Goal: Information Seeking & Learning: Find specific fact

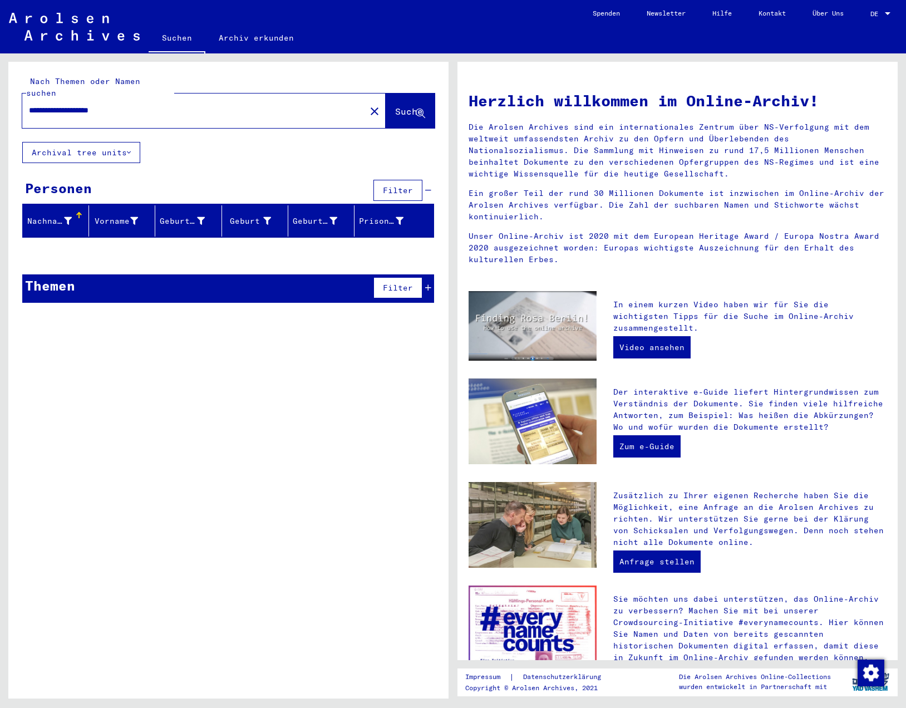
drag, startPoint x: 107, startPoint y: 100, endPoint x: 29, endPoint y: 98, distance: 77.4
click at [29, 105] on input "**********" at bounding box center [190, 111] width 323 height 12
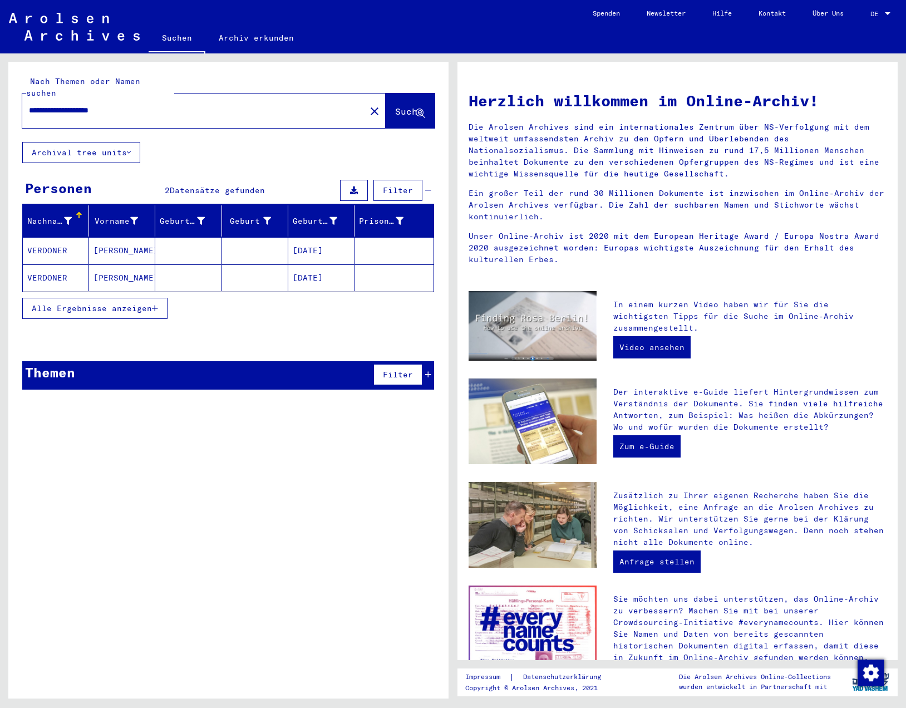
click at [57, 264] on mat-cell "VERDONER" at bounding box center [56, 277] width 66 height 27
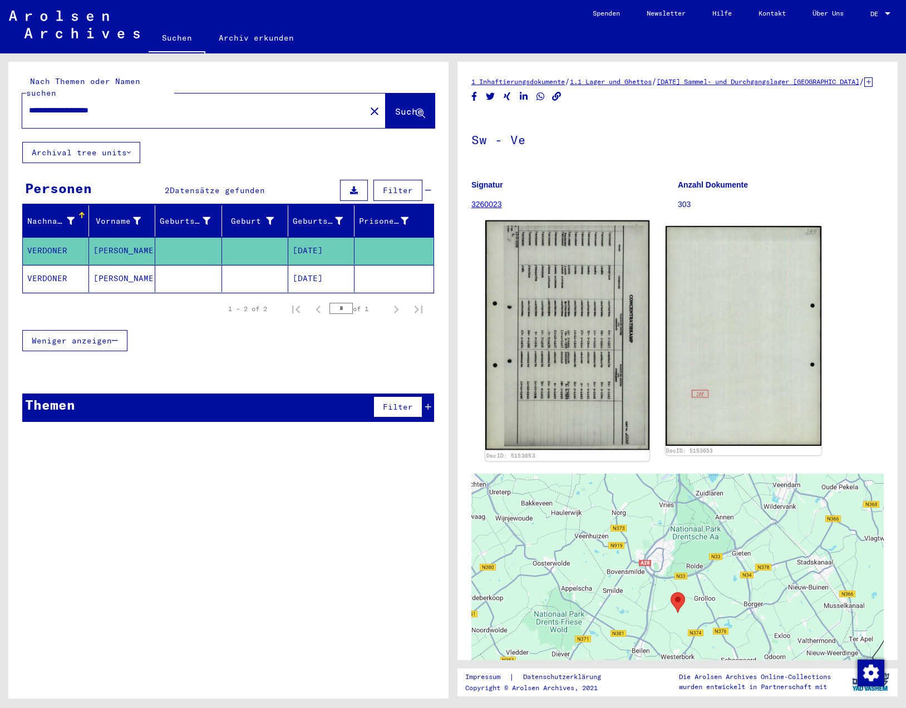
click at [590, 336] on img at bounding box center [567, 335] width 164 height 230
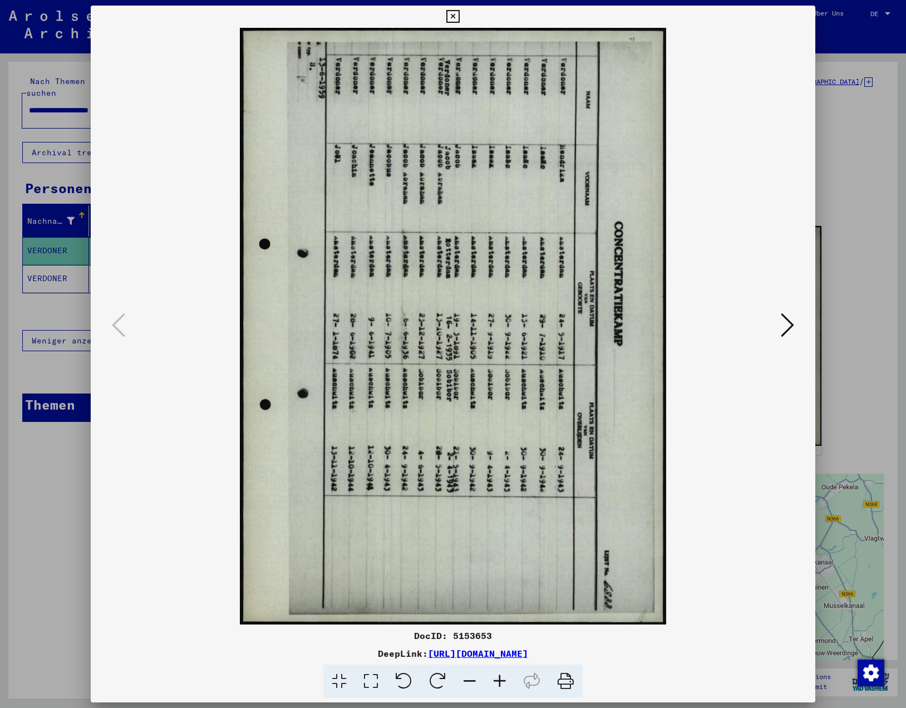
click at [402, 683] on icon at bounding box center [404, 681] width 34 height 34
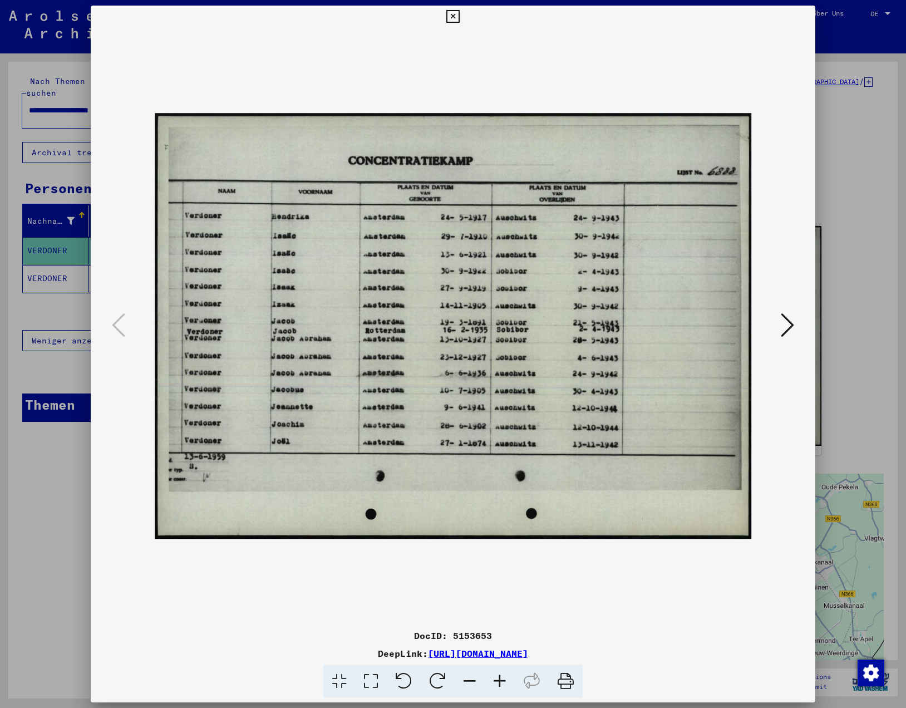
click at [459, 13] on icon at bounding box center [452, 16] width 13 height 13
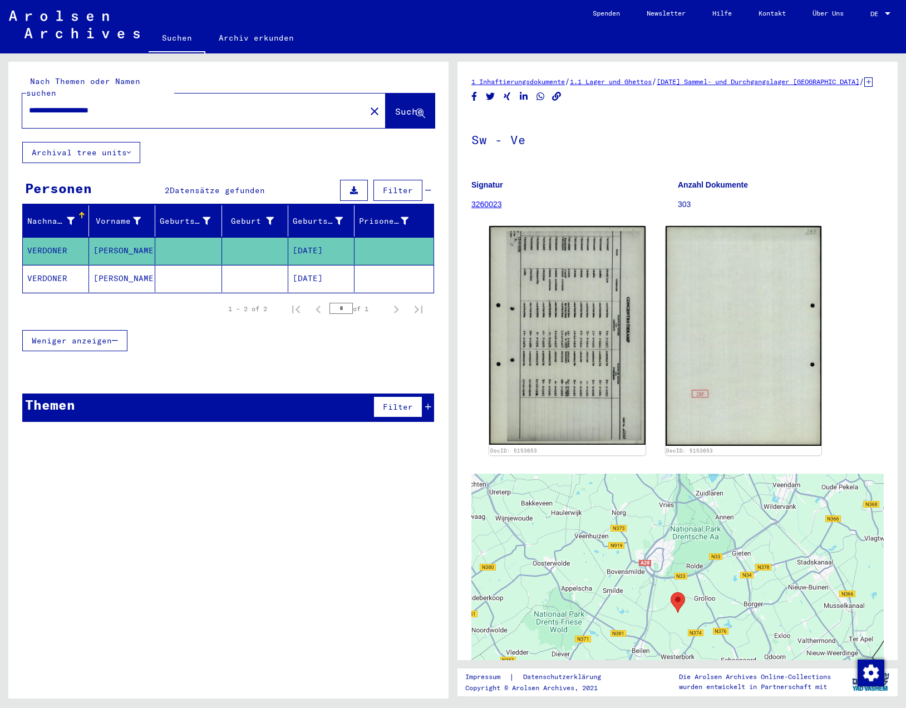
click at [57, 105] on input "**********" at bounding box center [194, 111] width 330 height 12
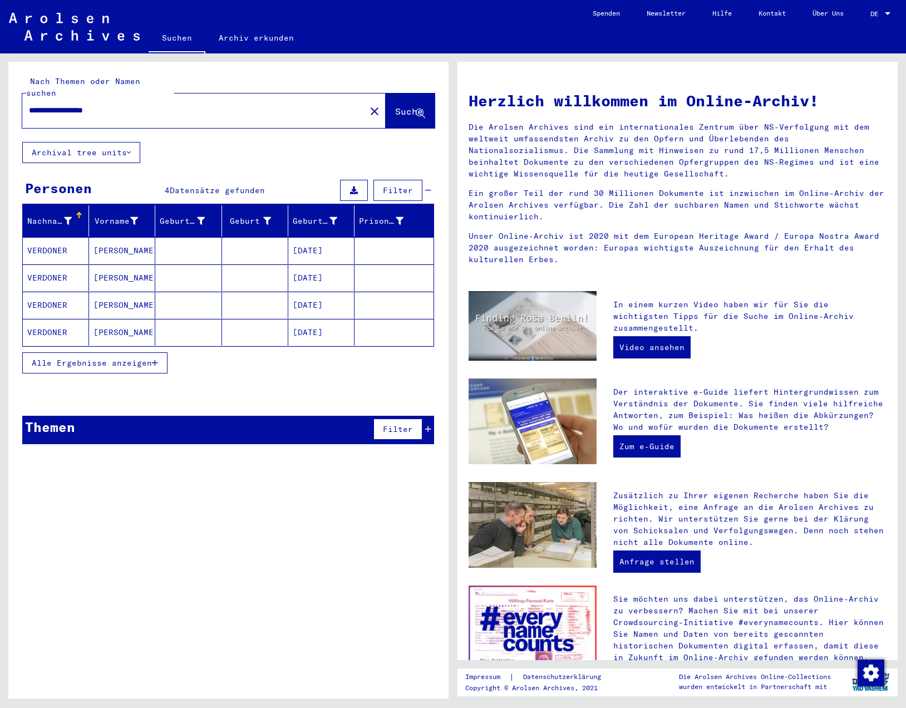
click at [47, 240] on mat-cell "VERDONER" at bounding box center [56, 250] width 66 height 27
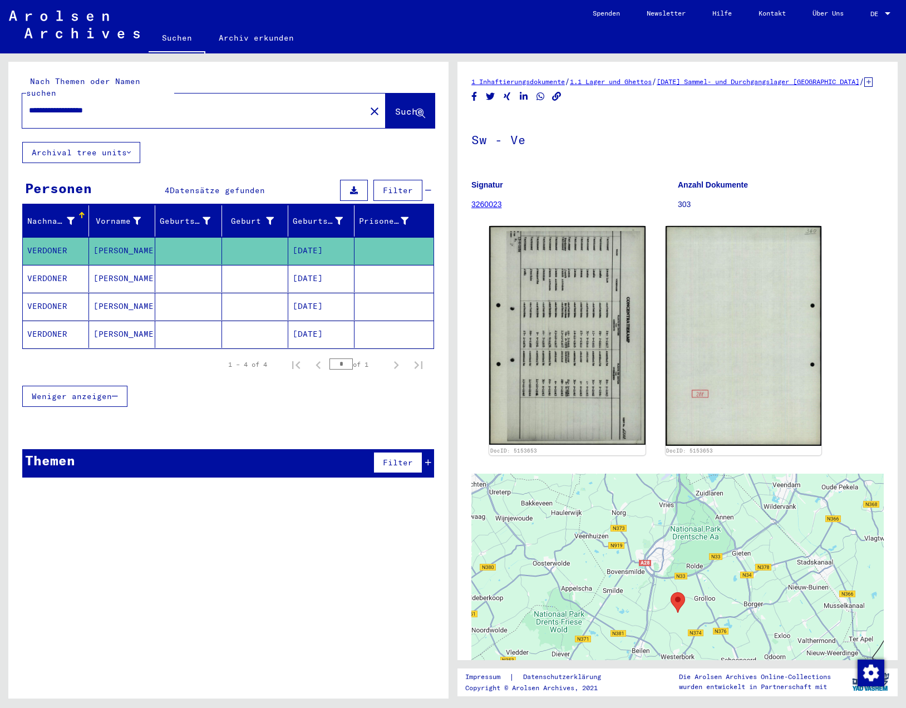
click at [50, 269] on mat-cell "VERDONER" at bounding box center [56, 278] width 66 height 27
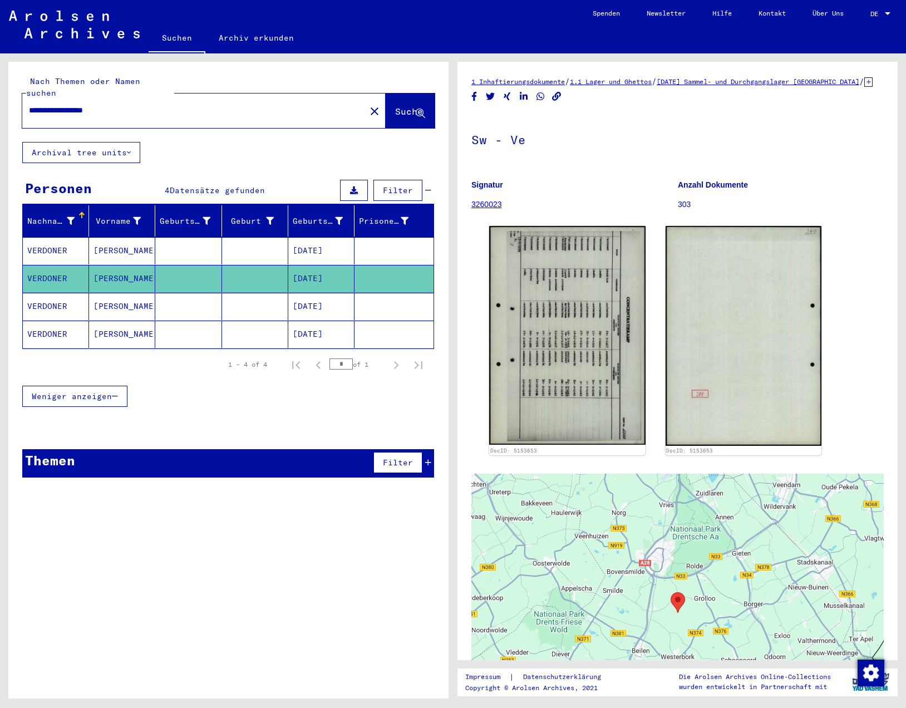
click at [73, 265] on mat-cell "VERDONER" at bounding box center [56, 278] width 66 height 27
click at [62, 296] on mat-cell "VERDONER" at bounding box center [56, 306] width 66 height 27
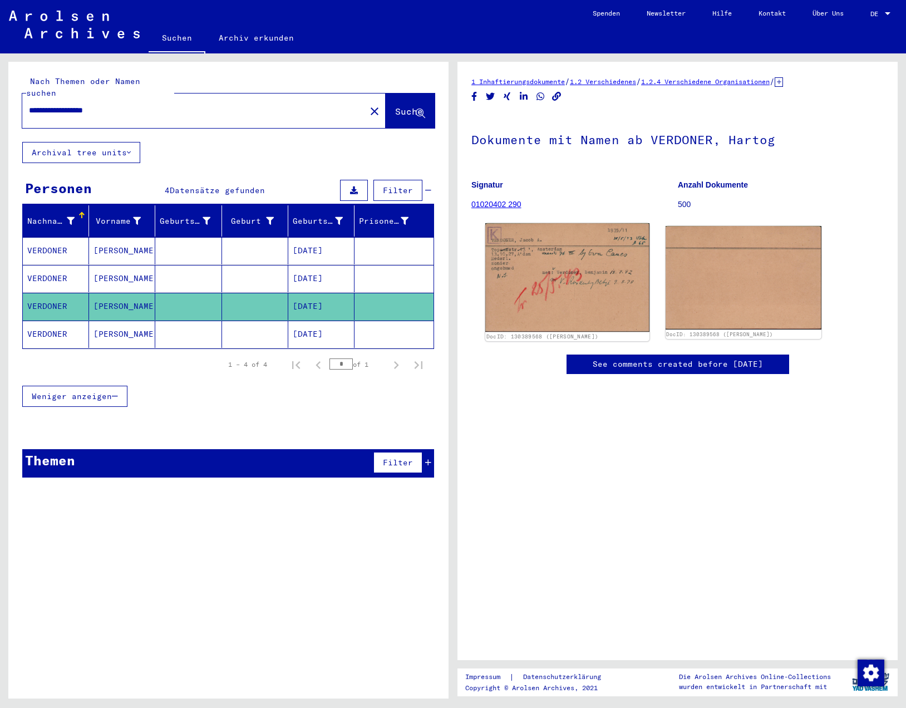
click at [549, 297] on img at bounding box center [567, 277] width 164 height 109
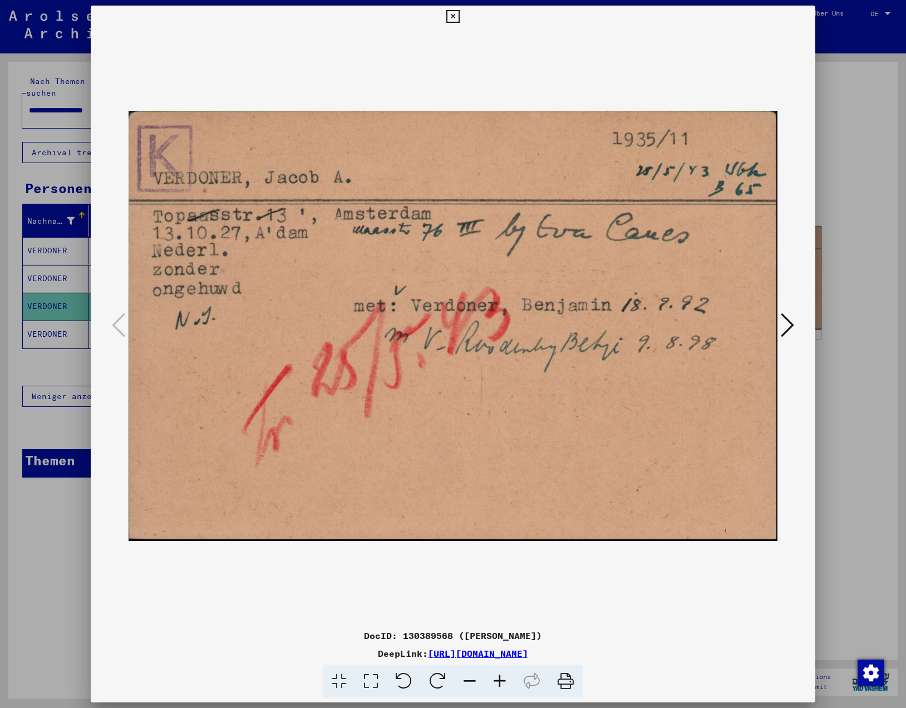
click at [454, 11] on icon at bounding box center [452, 16] width 13 height 13
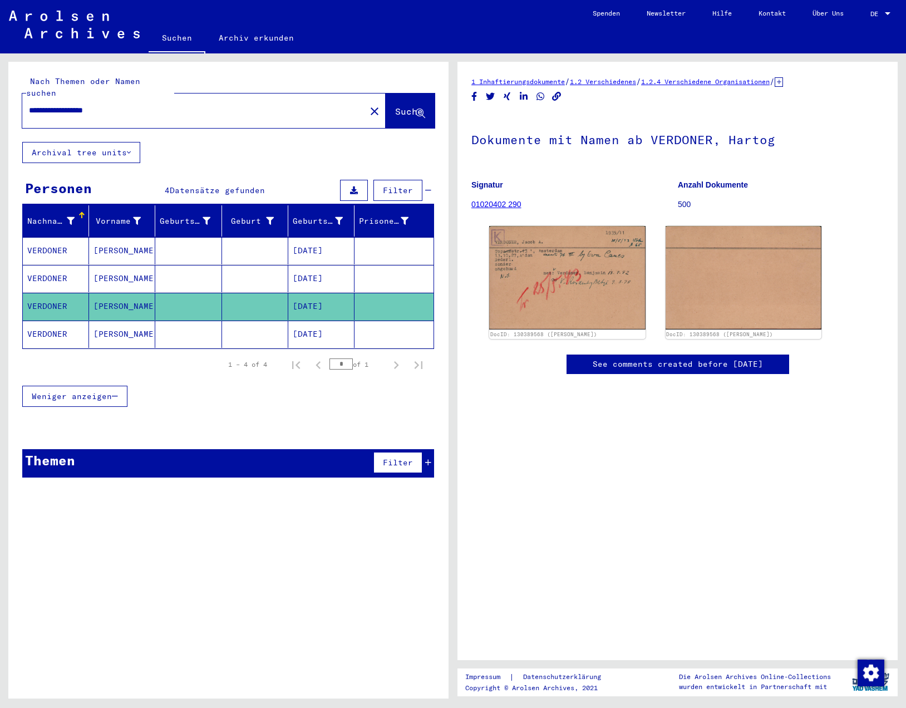
click at [69, 321] on mat-cell "VERDONER" at bounding box center [56, 334] width 66 height 27
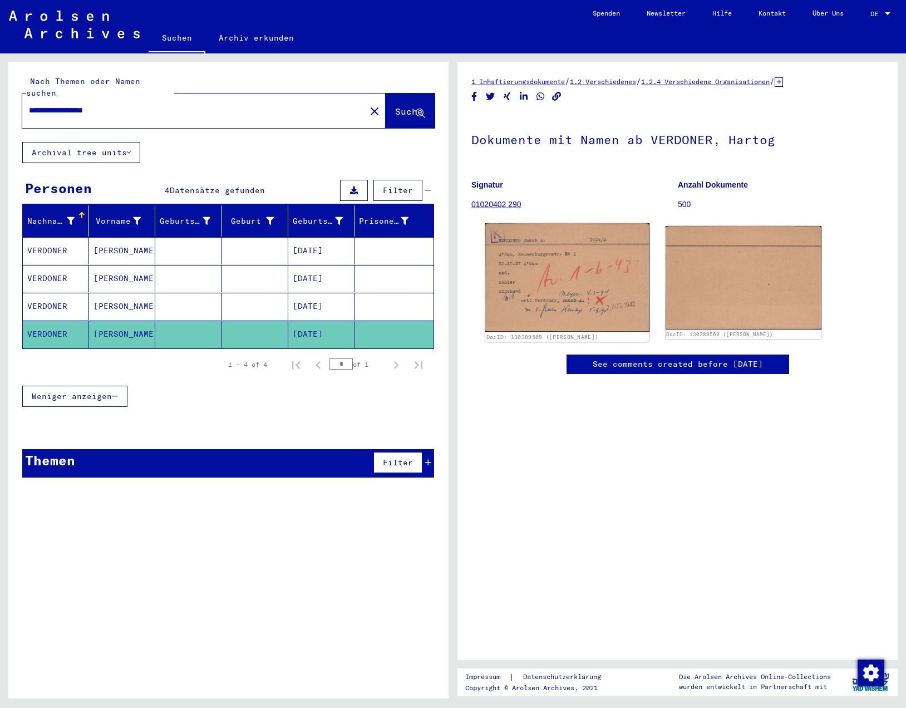
click at [520, 248] on img at bounding box center [567, 277] width 164 height 109
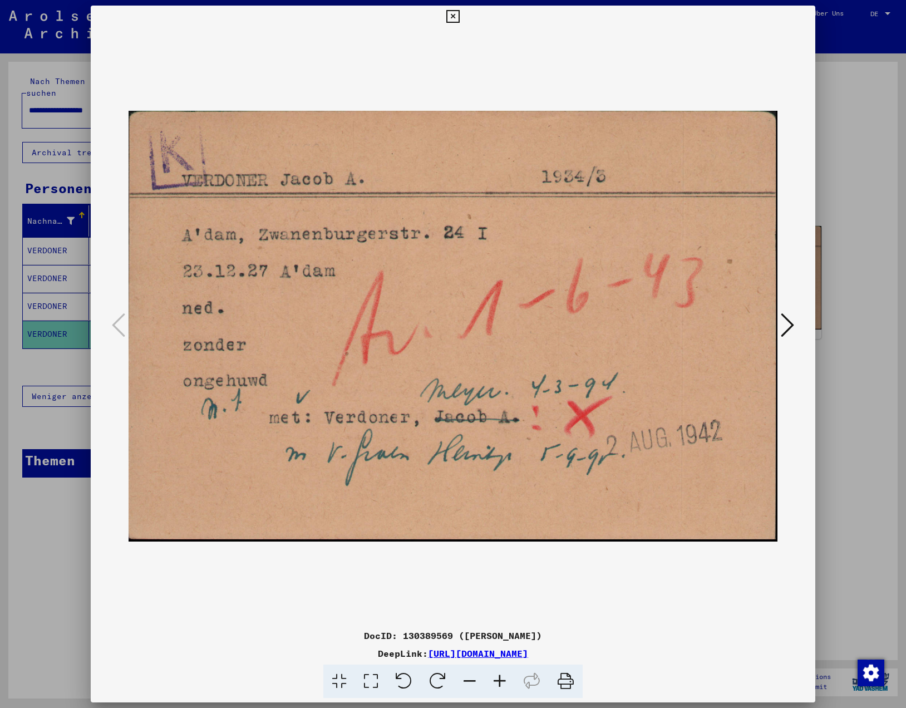
click at [455, 14] on icon at bounding box center [452, 16] width 13 height 13
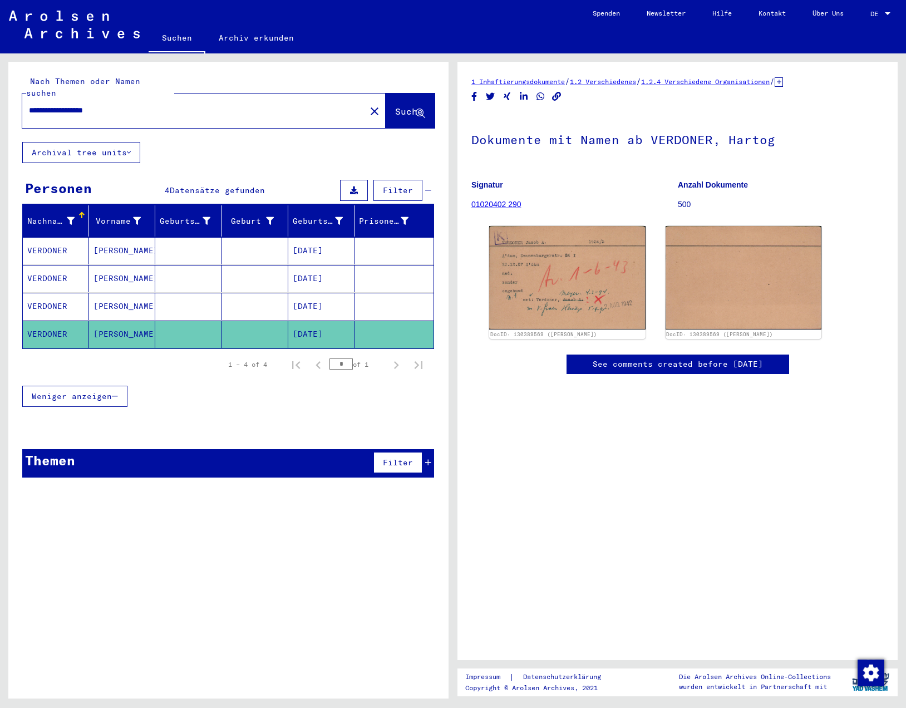
drag, startPoint x: 52, startPoint y: 99, endPoint x: -55, endPoint y: 98, distance: 106.3
click at [0, 98] on html "**********" at bounding box center [453, 354] width 906 height 708
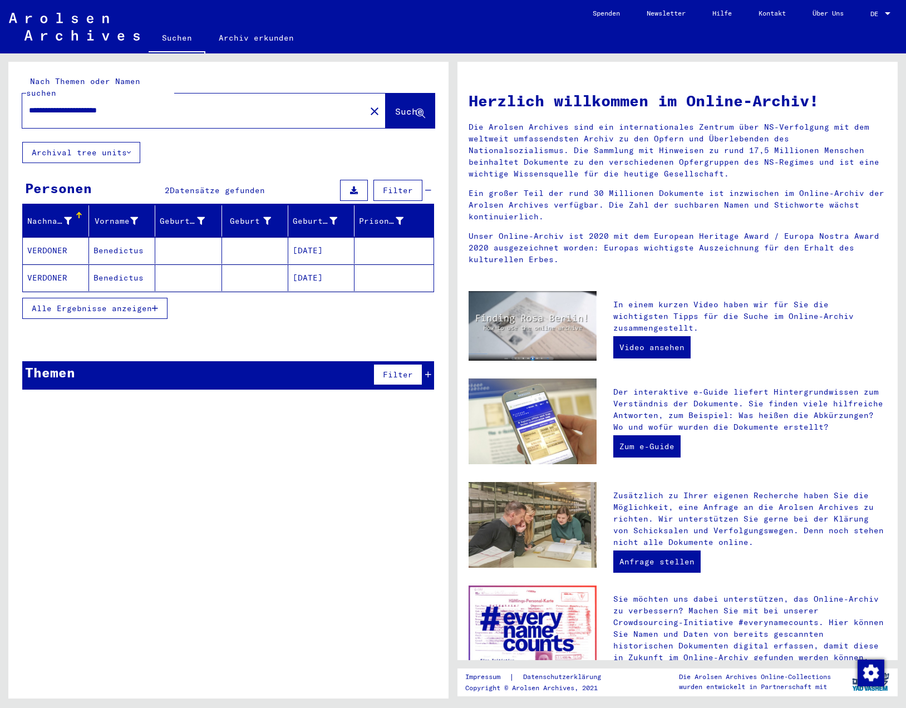
click at [57, 242] on mat-cell "VERDONER" at bounding box center [56, 250] width 66 height 27
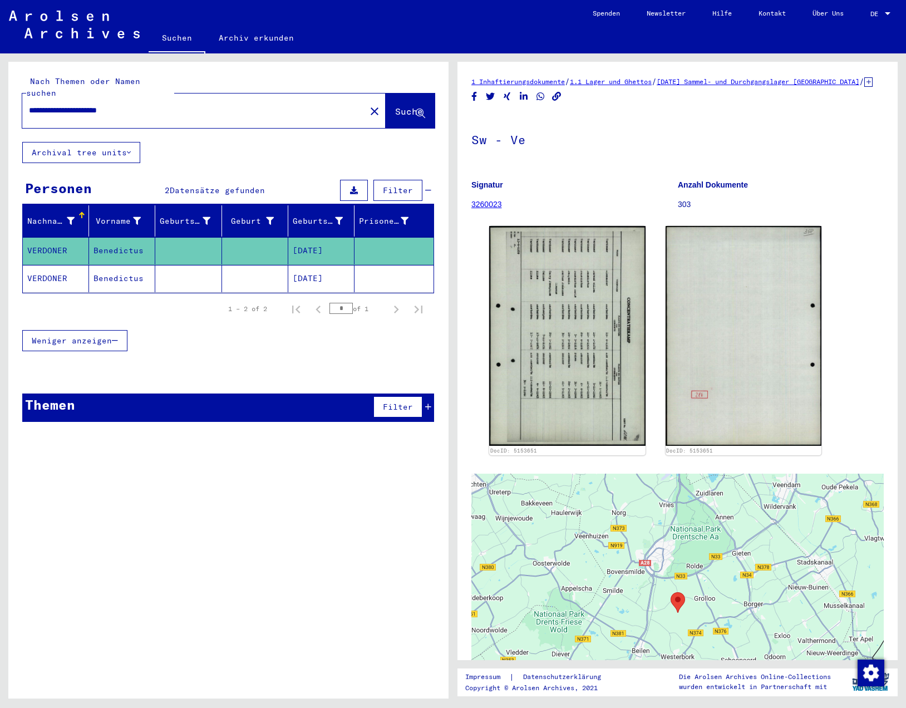
click at [62, 265] on mat-cell "VERDONER" at bounding box center [56, 278] width 66 height 27
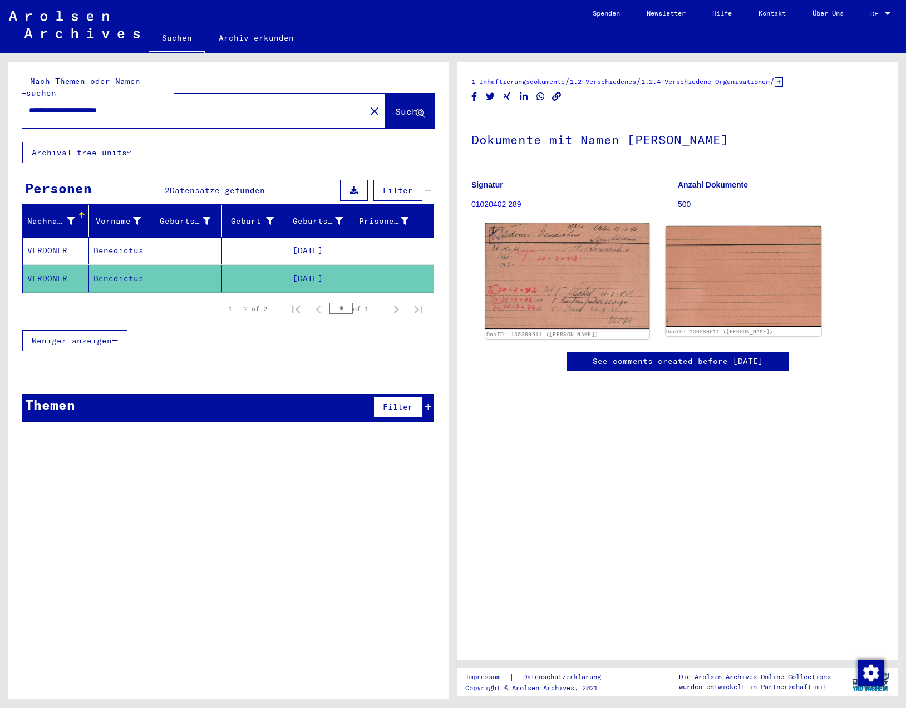
click at [583, 284] on img at bounding box center [567, 276] width 164 height 106
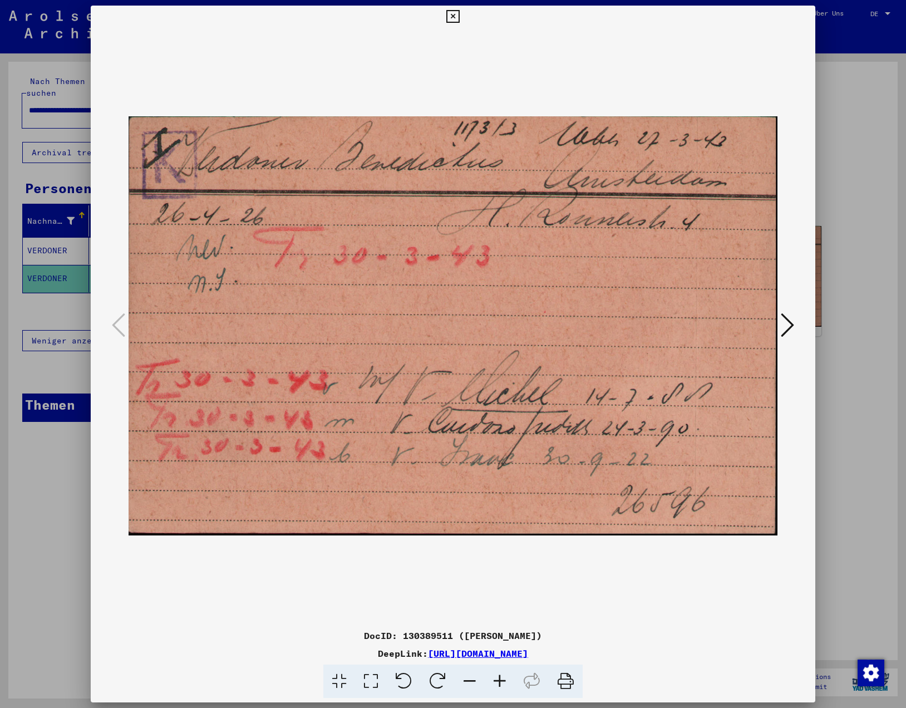
click at [454, 16] on icon at bounding box center [452, 16] width 13 height 13
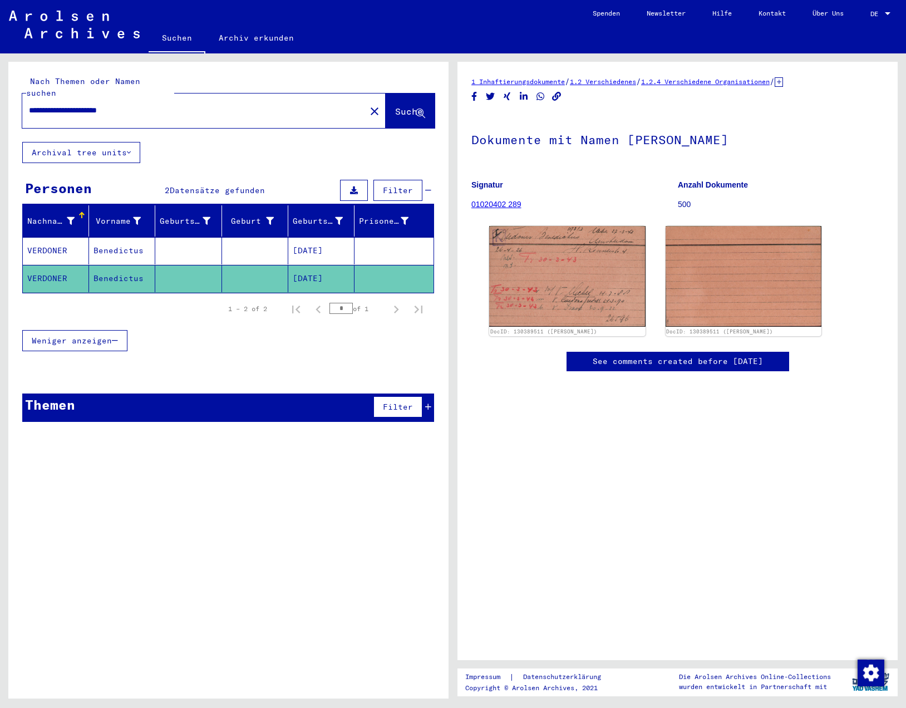
drag, startPoint x: 119, startPoint y: 98, endPoint x: -24, endPoint y: 98, distance: 142.5
click at [0, 98] on html "**********" at bounding box center [453, 354] width 906 height 708
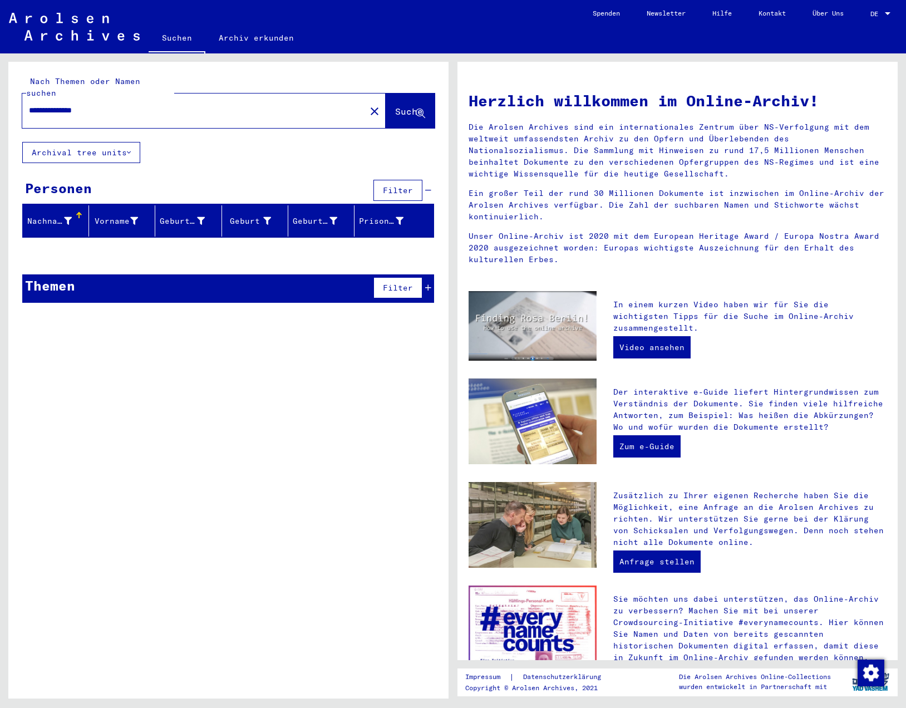
click at [46, 105] on input "**********" at bounding box center [190, 111] width 323 height 12
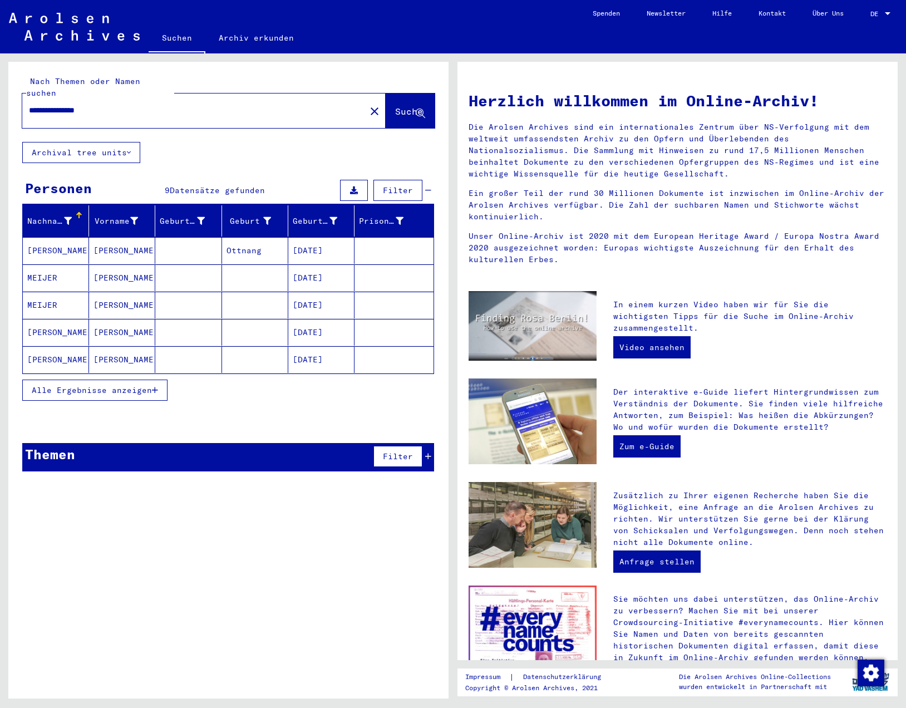
click at [69, 264] on mat-cell "MEIJER" at bounding box center [56, 277] width 66 height 27
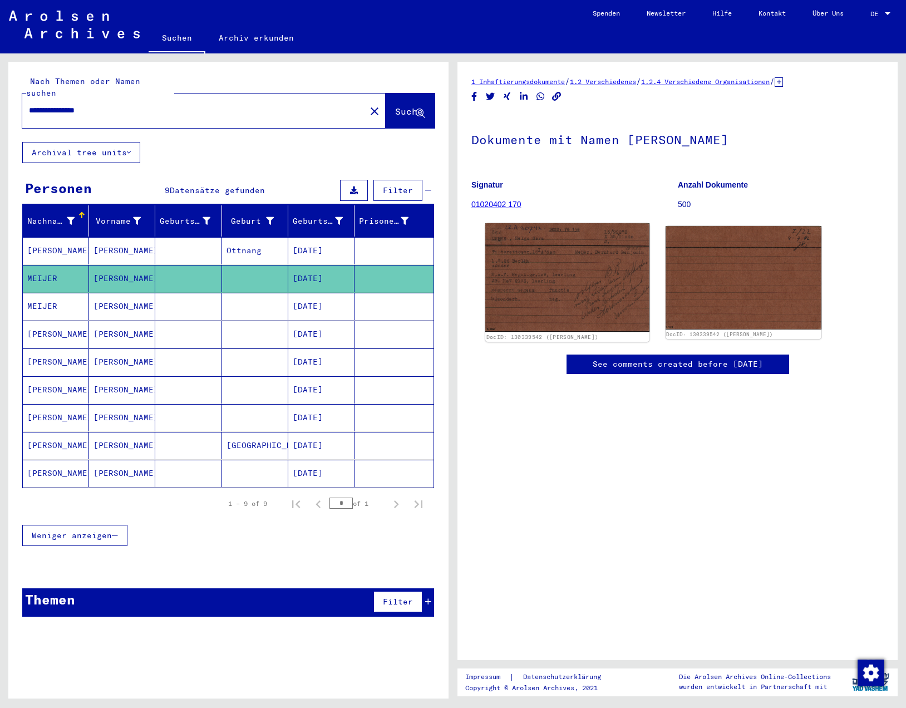
click at [563, 295] on img at bounding box center [567, 277] width 164 height 109
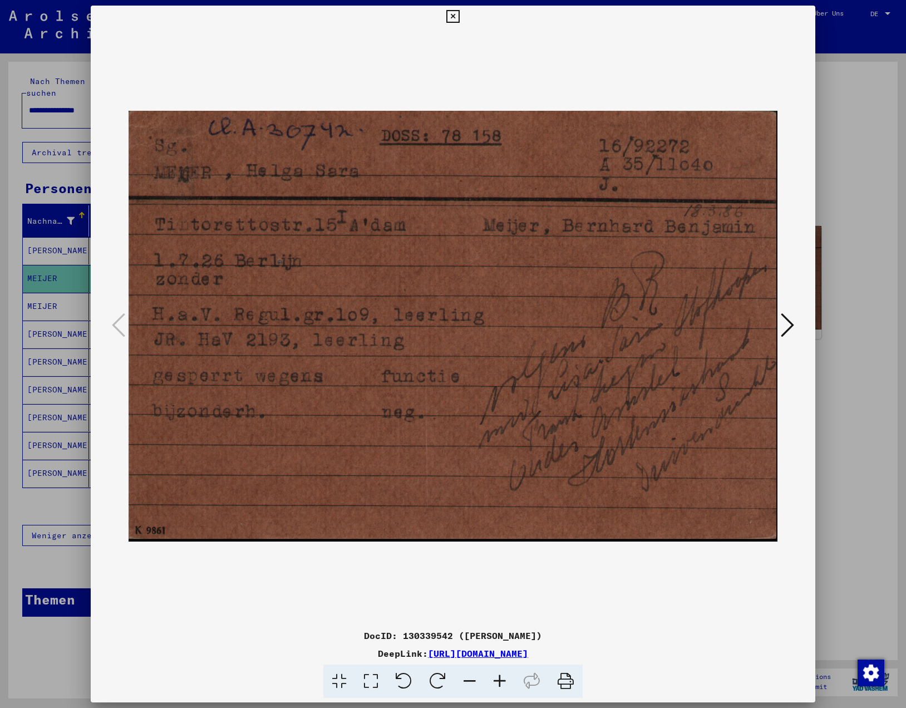
click at [451, 17] on icon at bounding box center [452, 16] width 13 height 13
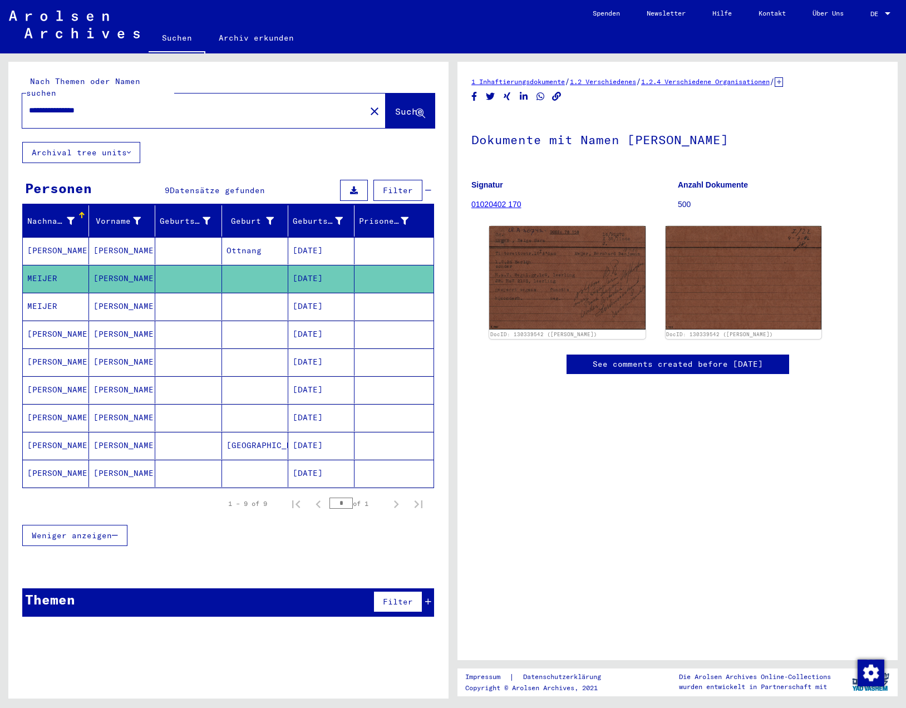
click at [52, 293] on mat-cell "MEIJER" at bounding box center [56, 306] width 66 height 27
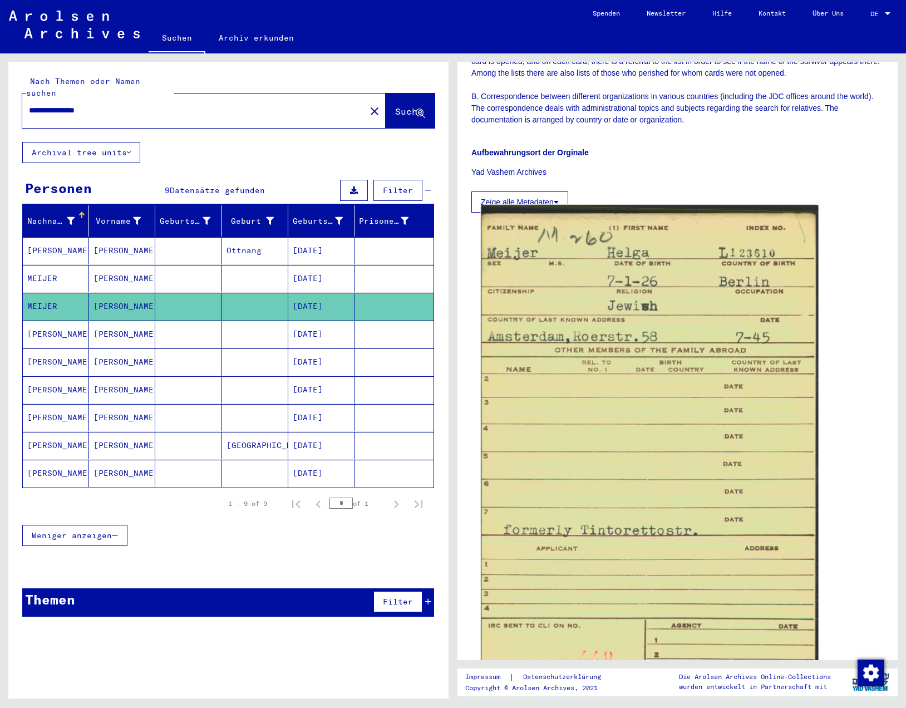
scroll to position [445, 0]
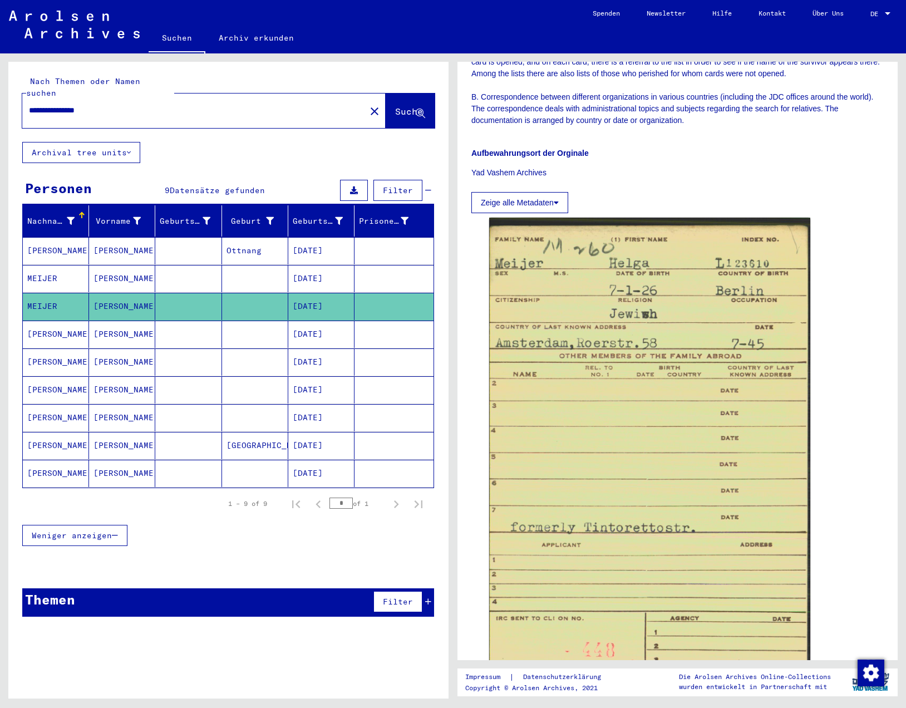
click at [76, 269] on mat-cell "MEIJER" at bounding box center [56, 278] width 66 height 27
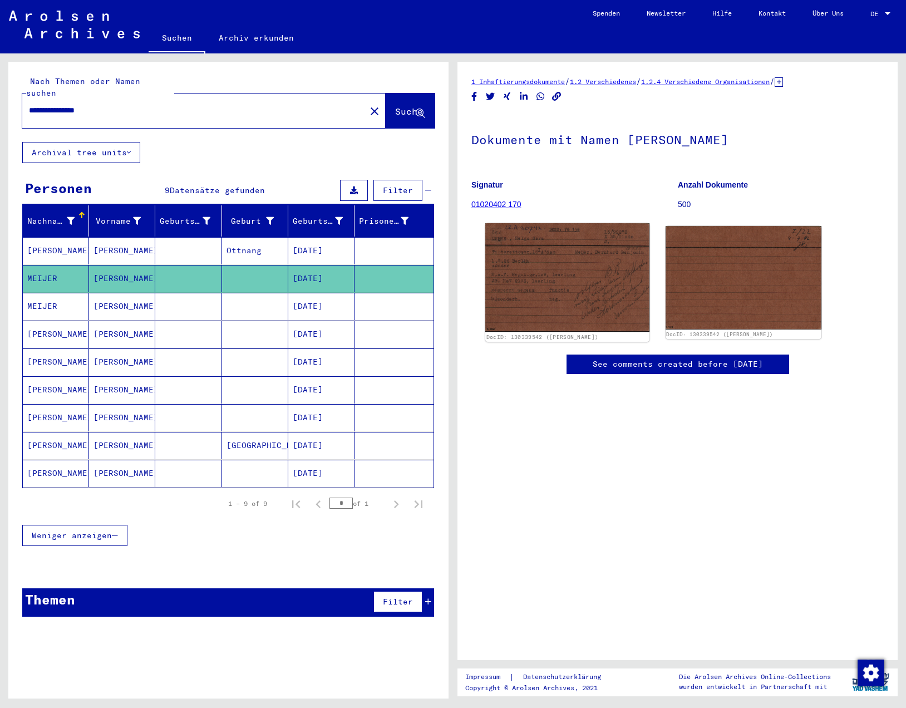
click at [573, 319] on img at bounding box center [567, 277] width 164 height 109
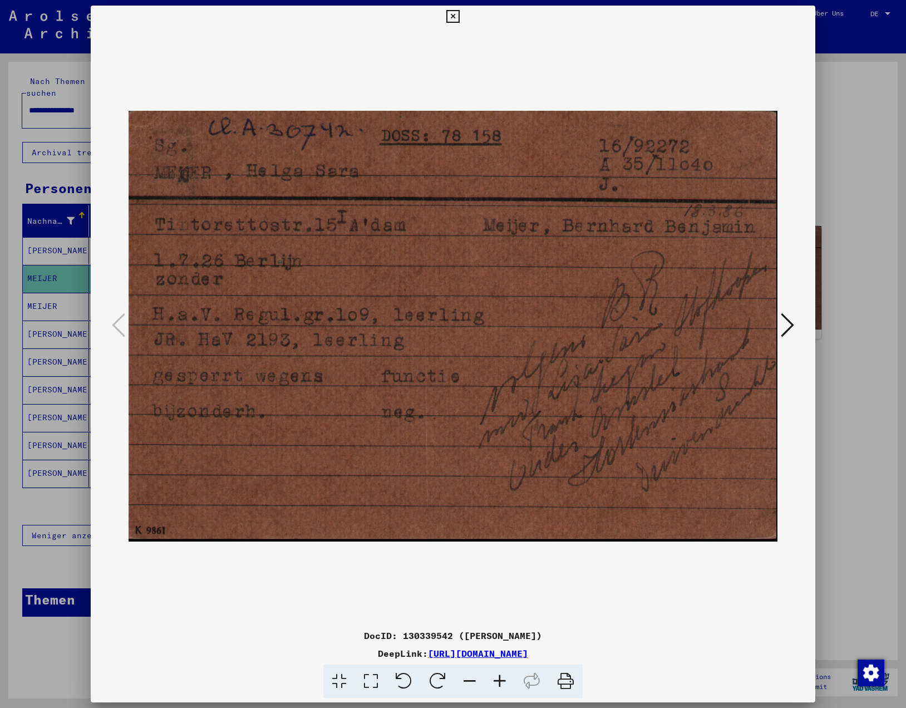
click at [495, 682] on icon at bounding box center [500, 681] width 30 height 34
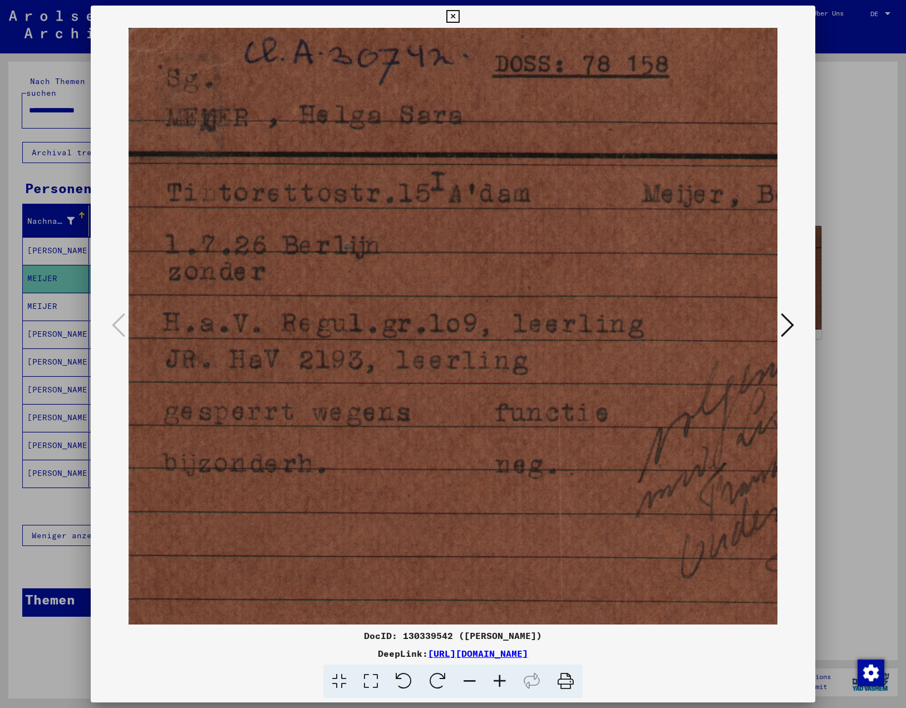
click at [495, 682] on icon at bounding box center [500, 681] width 30 height 34
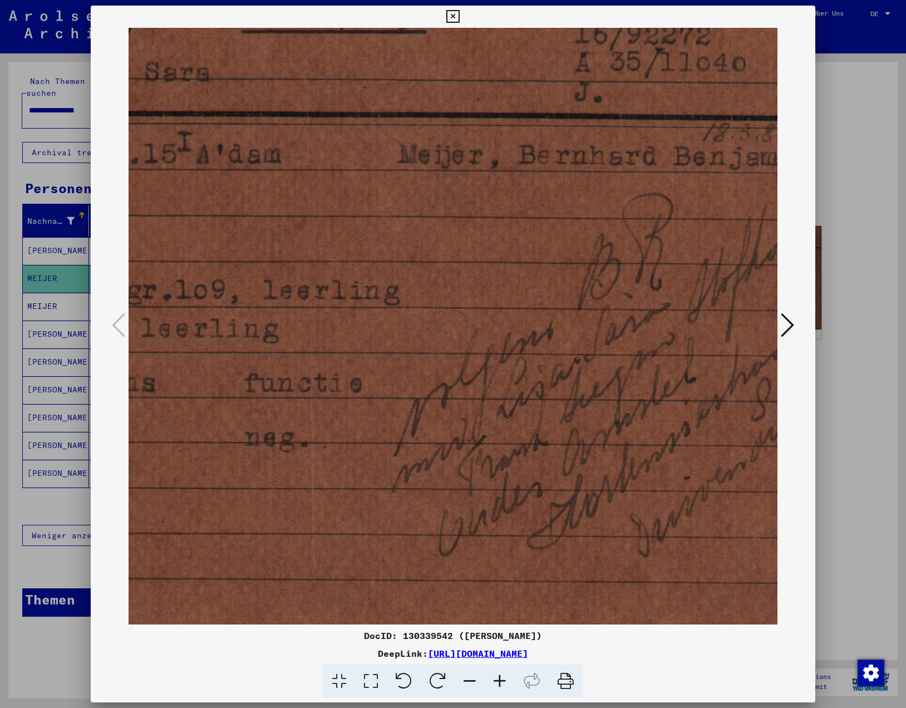
drag, startPoint x: 538, startPoint y: 589, endPoint x: 270, endPoint y: 543, distance: 271.2
click at [270, 543] on img at bounding box center [352, 307] width 983 height 652
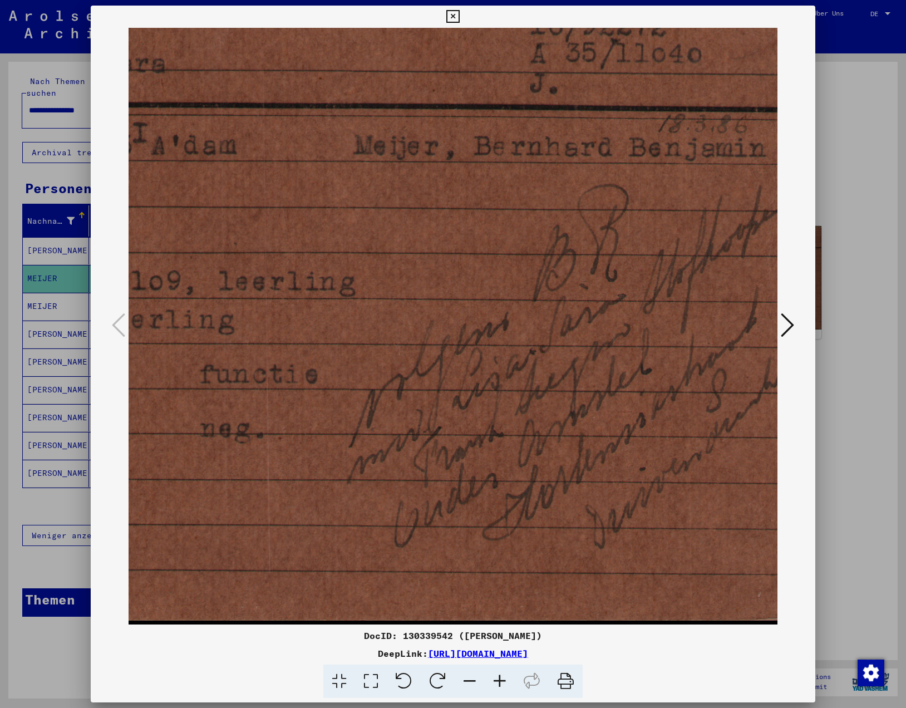
scroll to position [56, 334]
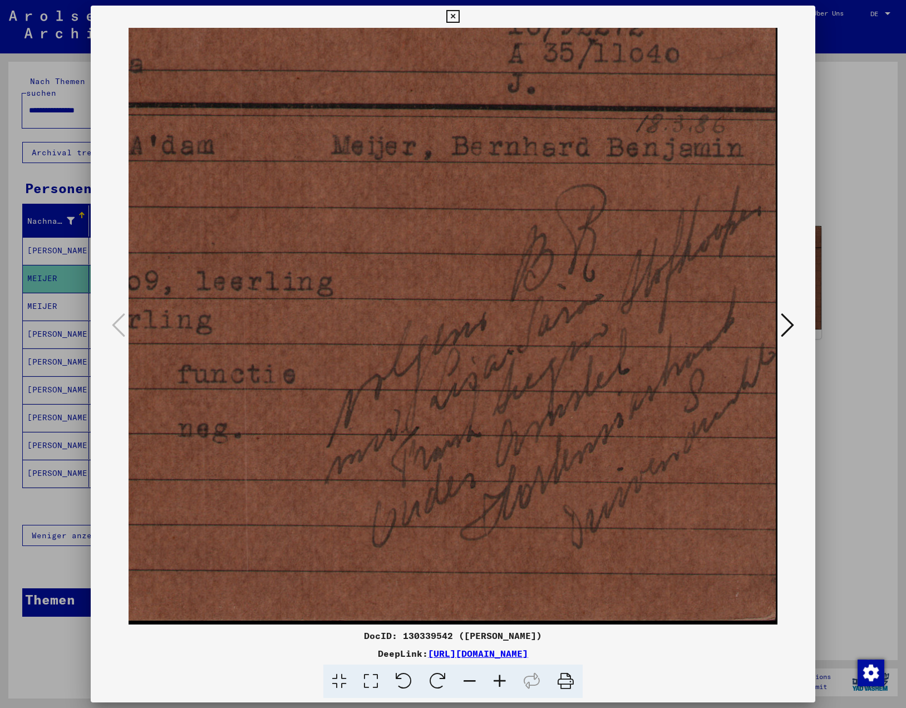
drag, startPoint x: 432, startPoint y: 525, endPoint x: 294, endPoint y: 484, distance: 144.0
click at [294, 484] on img at bounding box center [286, 298] width 983 height 652
click at [453, 11] on icon at bounding box center [452, 16] width 13 height 13
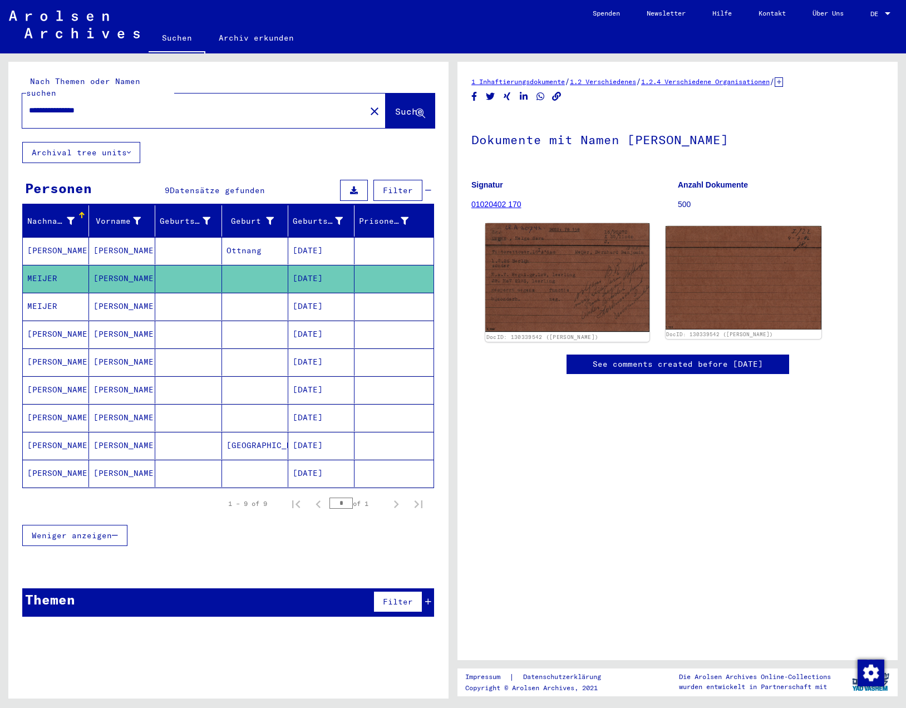
click at [517, 240] on img at bounding box center [567, 277] width 164 height 109
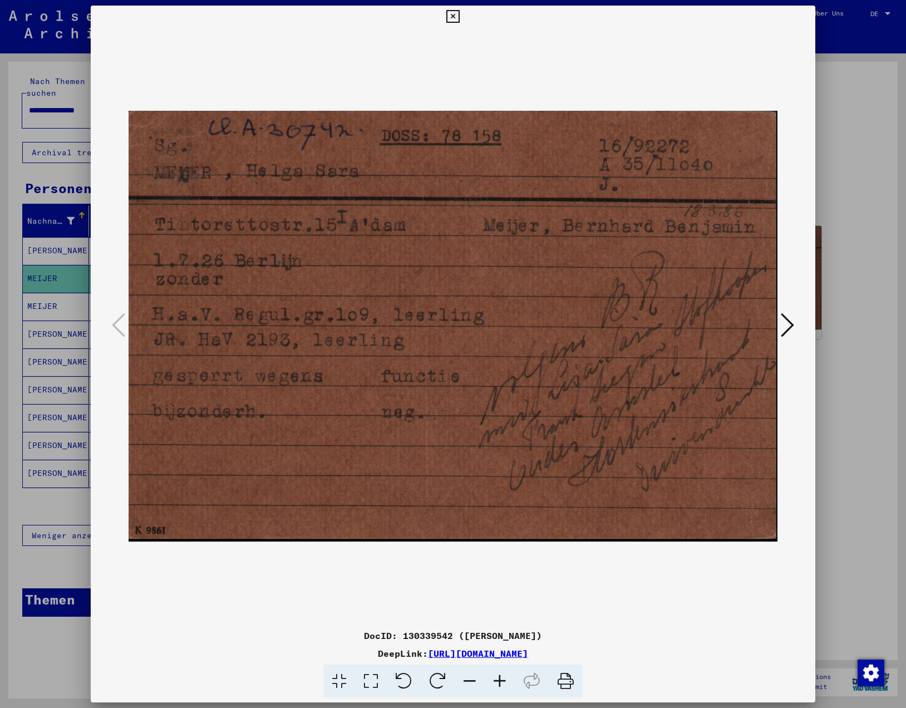
click at [457, 13] on icon at bounding box center [452, 16] width 13 height 13
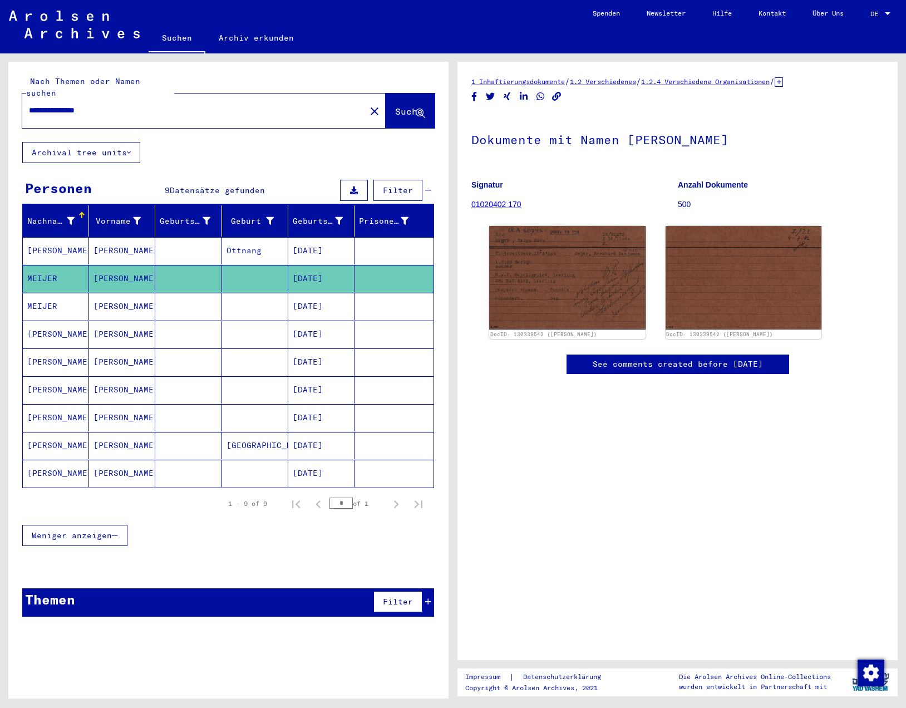
drag, startPoint x: 83, startPoint y: 98, endPoint x: -53, endPoint y: 103, distance: 136.4
click at [0, 103] on html "**********" at bounding box center [453, 354] width 906 height 708
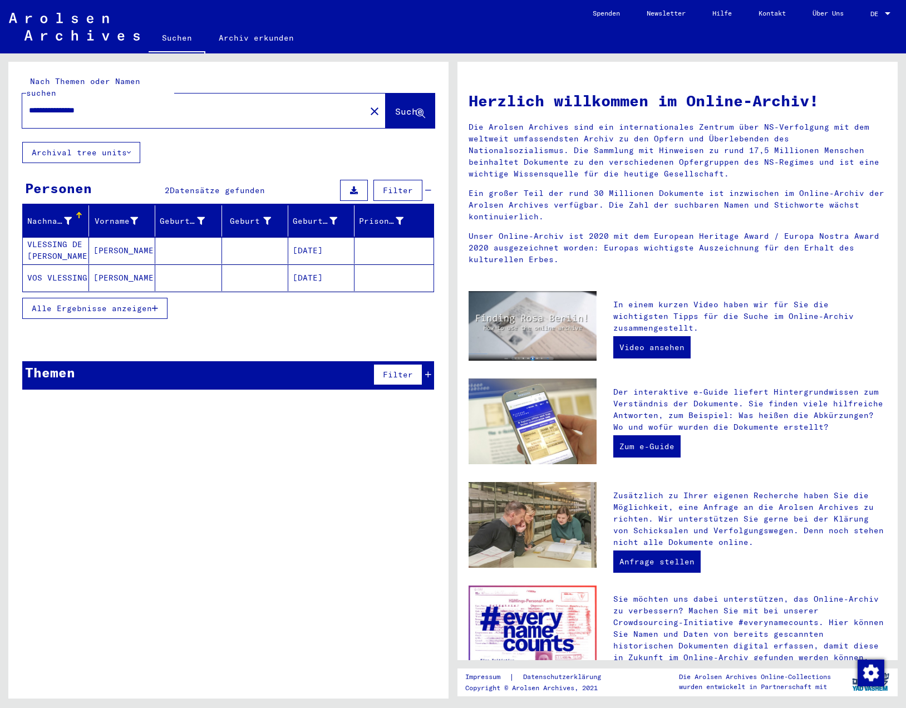
drag, startPoint x: 71, startPoint y: 101, endPoint x: 189, endPoint y: 114, distance: 118.7
click at [186, 112] on div "**********" at bounding box center [203, 110] width 363 height 35
type input "**********"
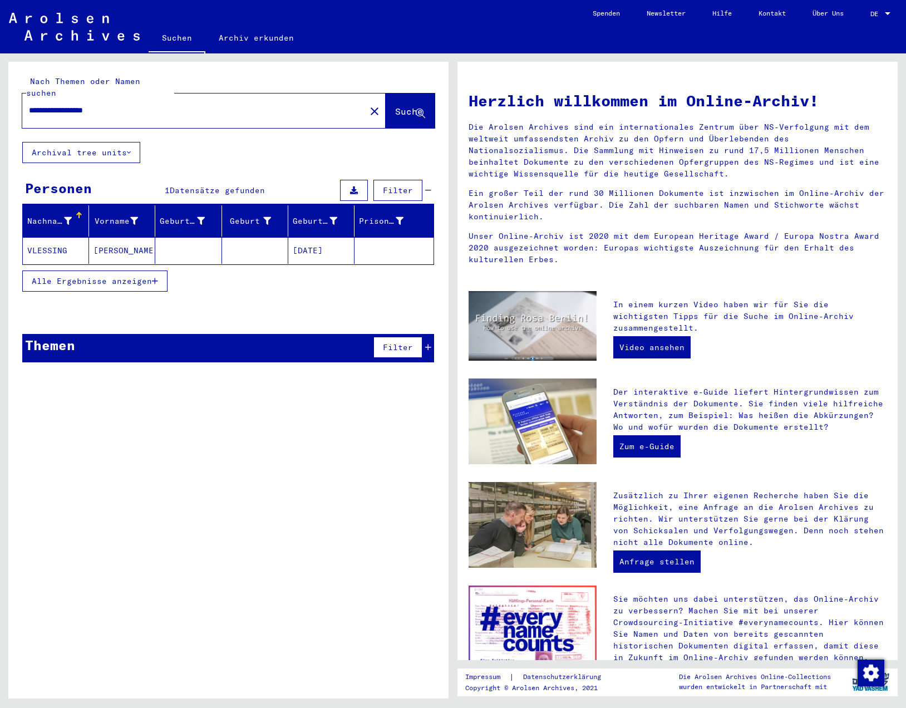
click at [69, 237] on mat-cell "VLESSING" at bounding box center [56, 250] width 66 height 27
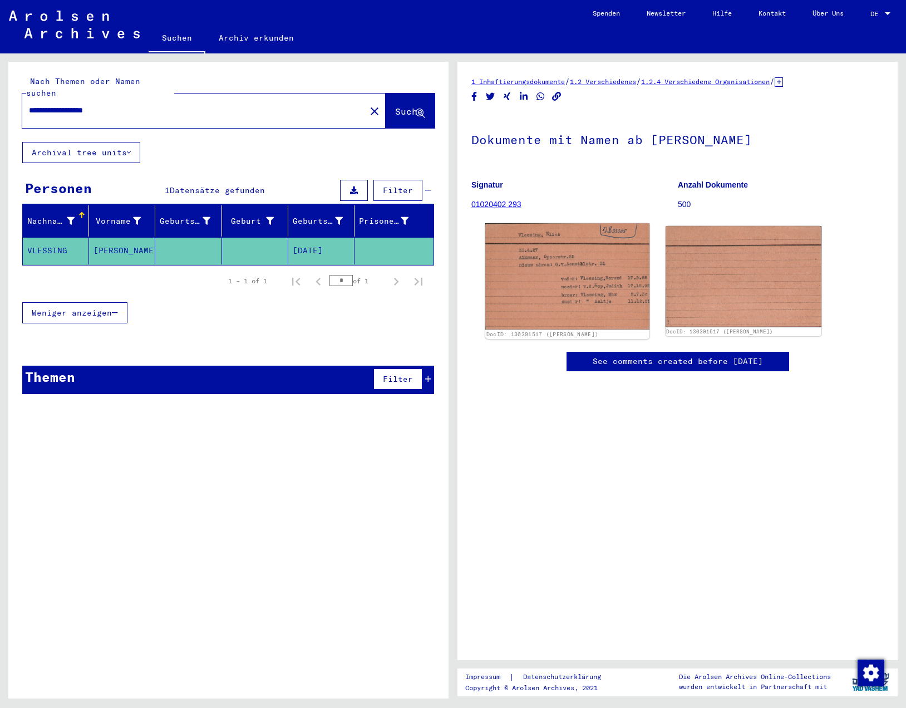
click at [592, 288] on img at bounding box center [567, 276] width 164 height 106
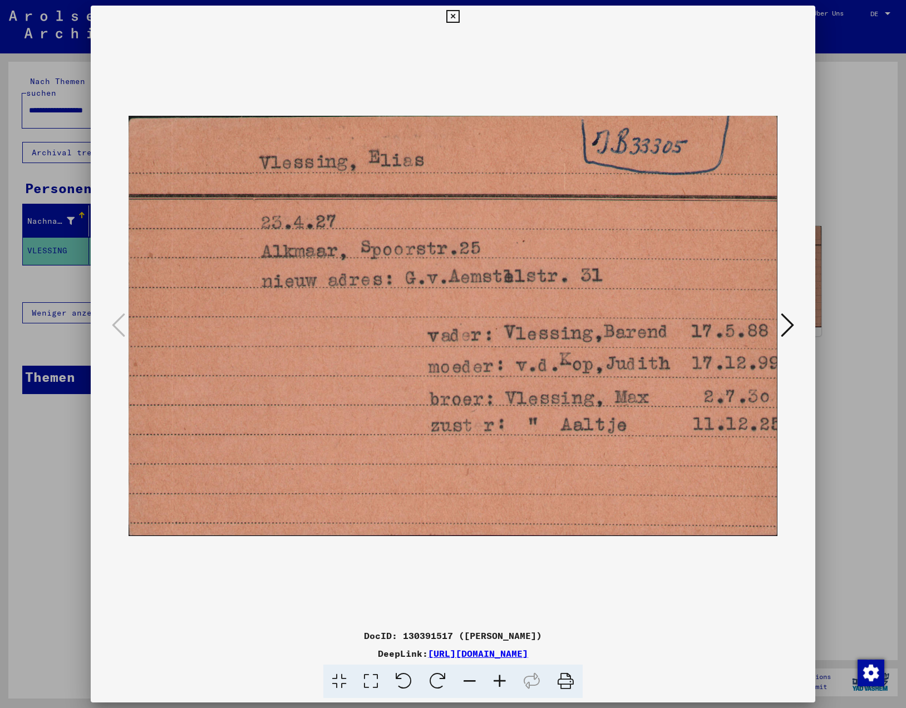
click at [452, 17] on icon at bounding box center [452, 16] width 13 height 13
